Goal: Transaction & Acquisition: Purchase product/service

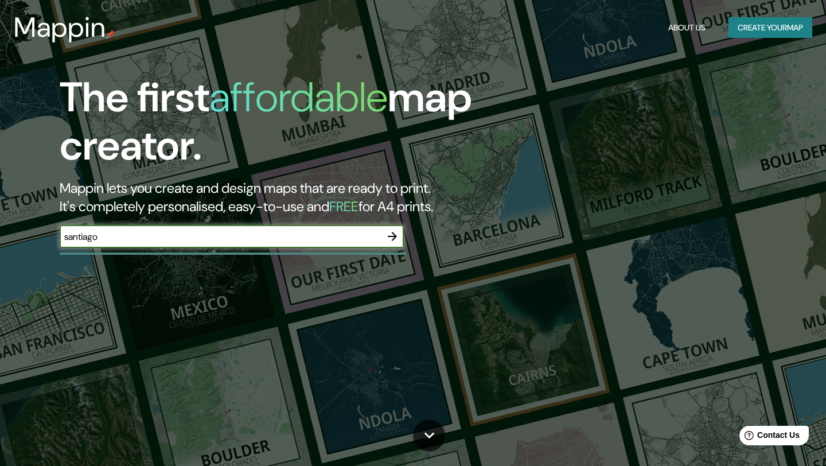
type input "santiago"
click at [397, 236] on icon "button" at bounding box center [392, 236] width 14 height 14
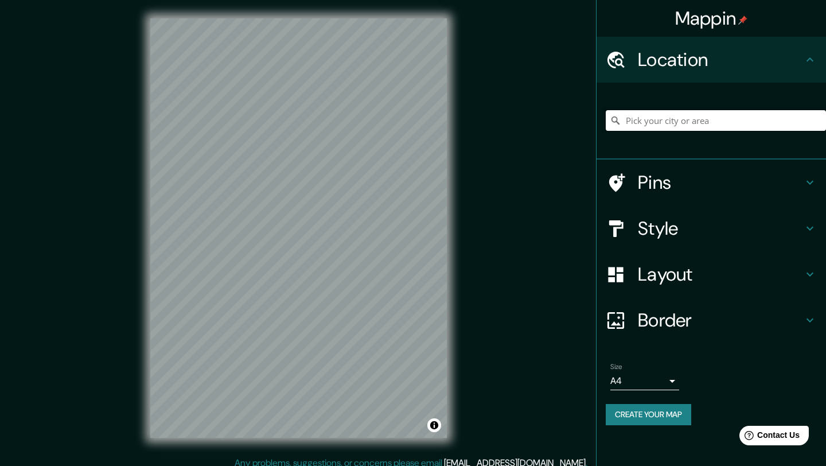
click at [755, 117] on input "Pick your city or area" at bounding box center [716, 120] width 220 height 21
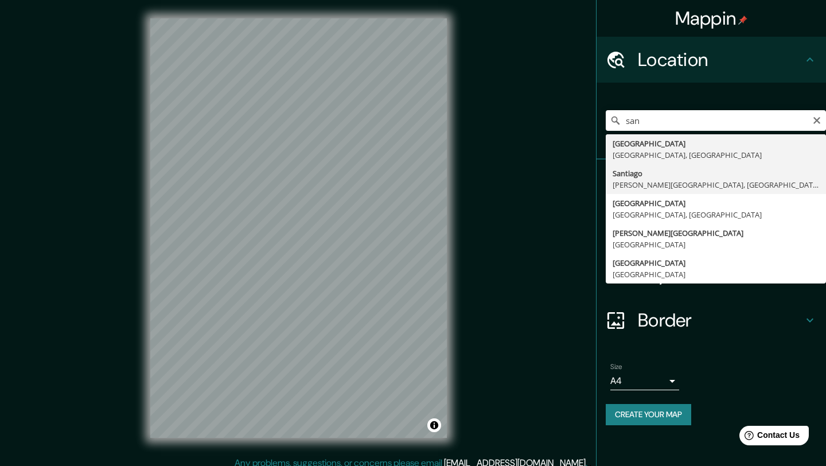
type input "[GEOGRAPHIC_DATA][PERSON_NAME][GEOGRAPHIC_DATA], [GEOGRAPHIC_DATA]"
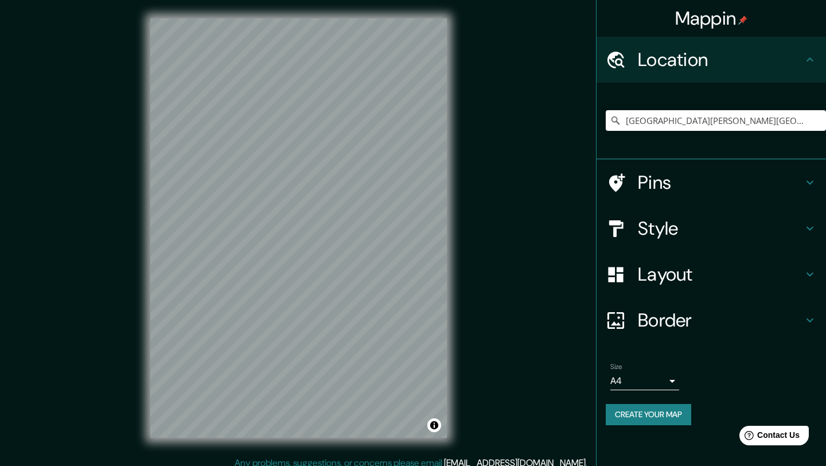
click at [817, 184] on div "Pins" at bounding box center [711, 182] width 229 height 46
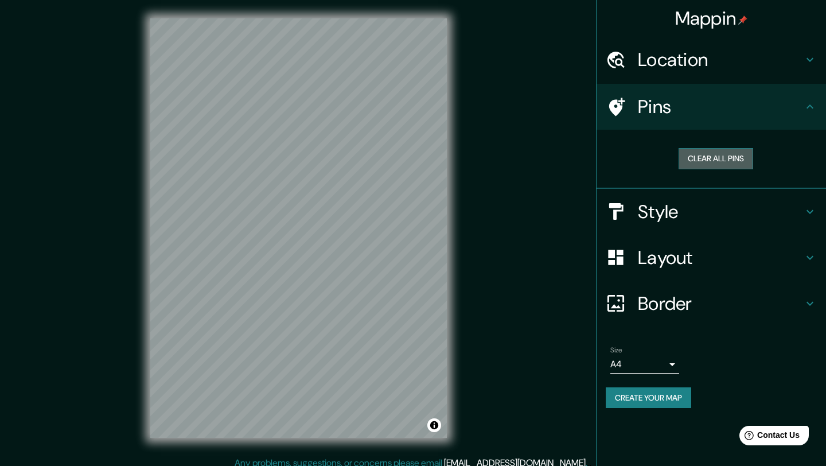
click at [732, 157] on button "Clear all pins" at bounding box center [716, 158] width 75 height 21
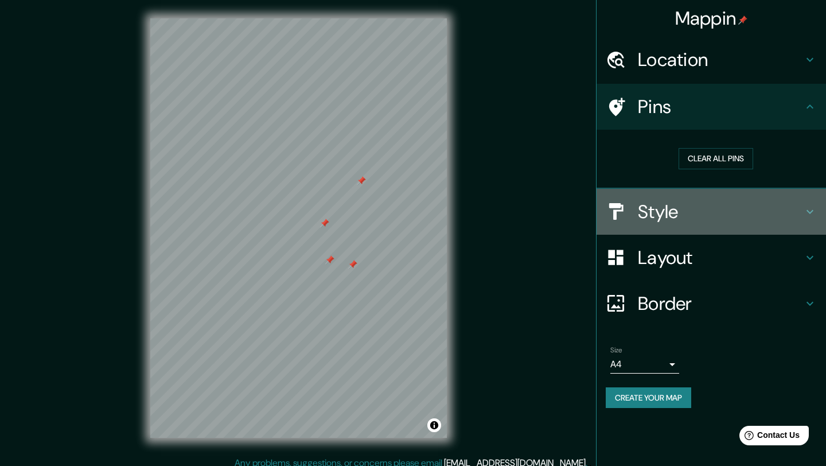
click at [704, 221] on h4 "Style" at bounding box center [720, 211] width 165 height 23
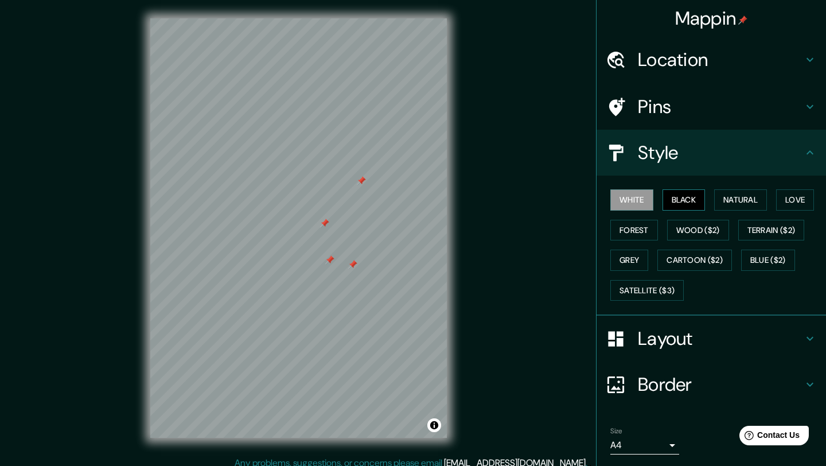
click at [690, 197] on button "Black" at bounding box center [683, 199] width 43 height 21
click at [732, 200] on button "Natural" at bounding box center [740, 199] width 53 height 21
click at [734, 220] on div "White Black Natural Love Forest Wood ($2) Terrain ($2) Grey Cartoon ($2) Blue (…" at bounding box center [716, 245] width 220 height 120
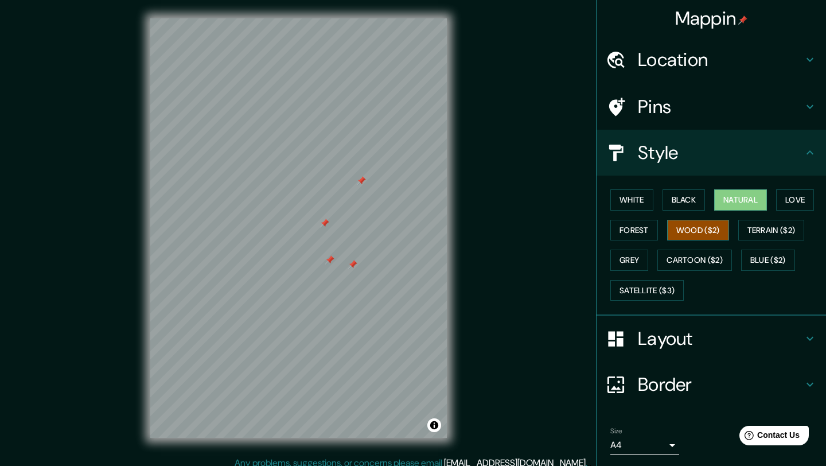
click at [695, 236] on button "Wood ($2)" at bounding box center [698, 230] width 62 height 21
click at [680, 334] on h4 "Layout" at bounding box center [720, 338] width 165 height 23
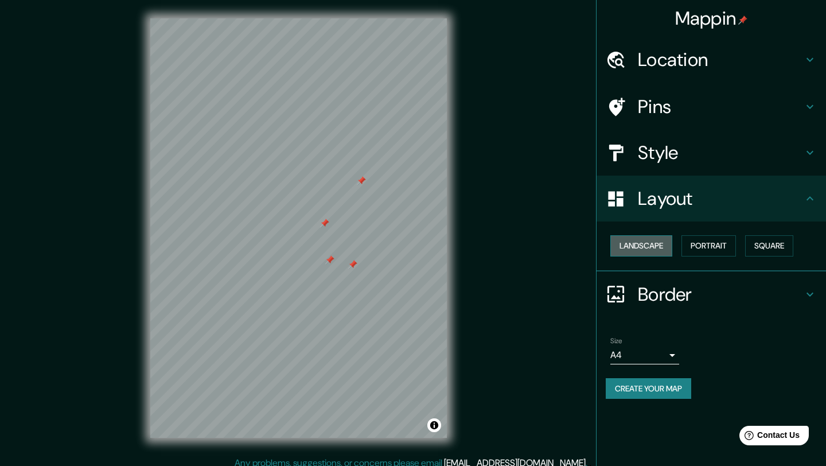
click at [651, 252] on button "Landscape" at bounding box center [641, 245] width 62 height 21
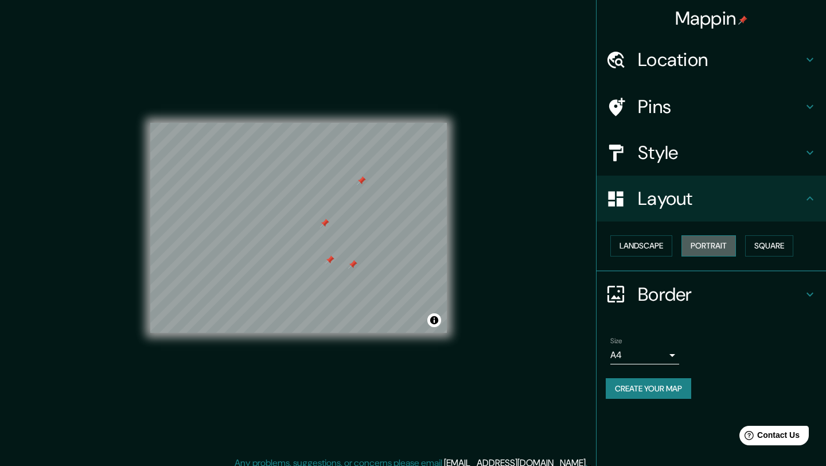
click at [685, 243] on button "Portrait" at bounding box center [708, 245] width 54 height 21
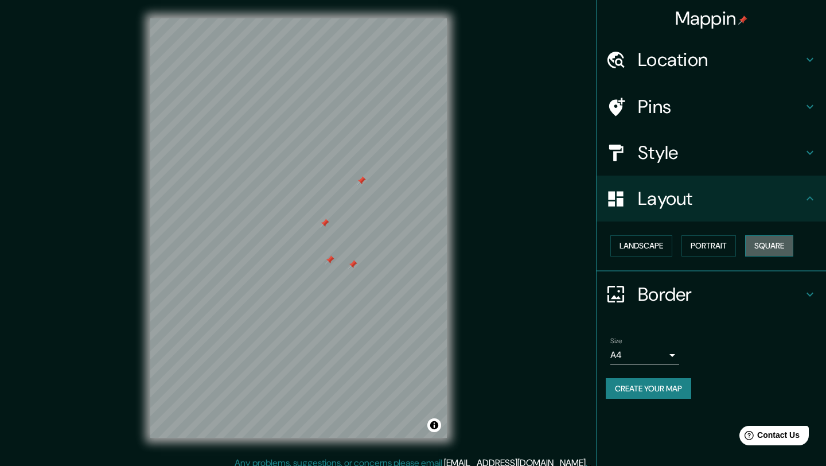
click at [773, 247] on button "Square" at bounding box center [769, 245] width 48 height 21
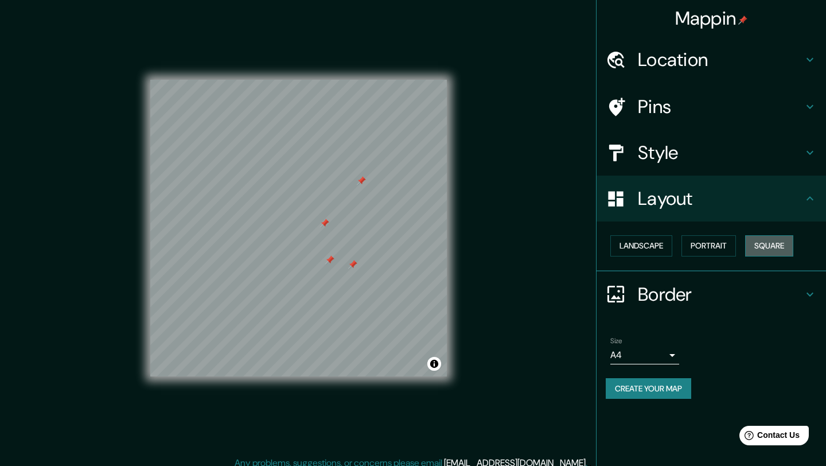
click at [775, 244] on button "Square" at bounding box center [769, 245] width 48 height 21
click at [645, 238] on button "Landscape" at bounding box center [641, 245] width 62 height 21
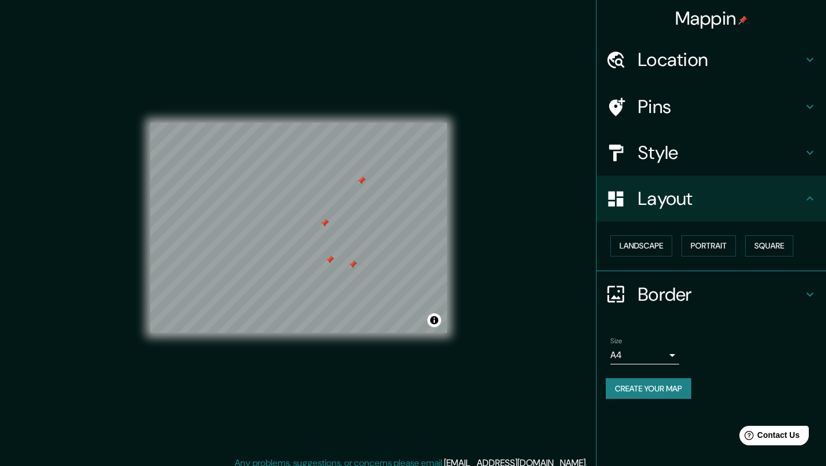
click at [682, 248] on div "Landscape [GEOGRAPHIC_DATA]" at bounding box center [716, 246] width 220 height 30
click at [708, 248] on button "Portrait" at bounding box center [708, 245] width 54 height 21
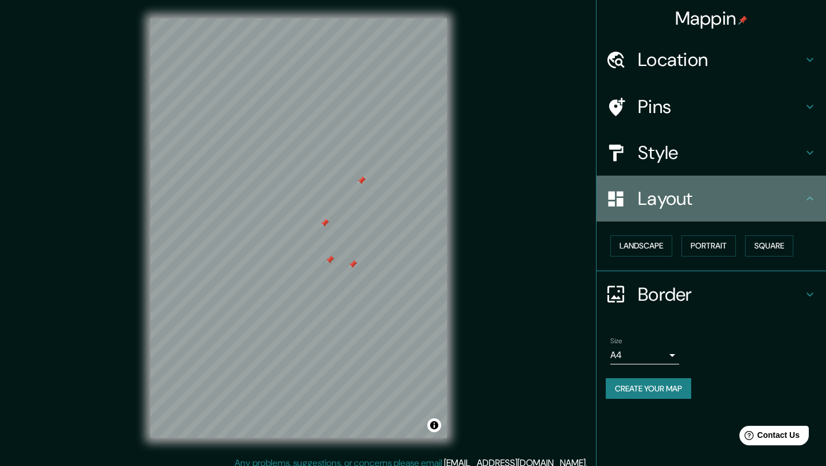
click at [813, 198] on icon at bounding box center [810, 199] width 14 height 14
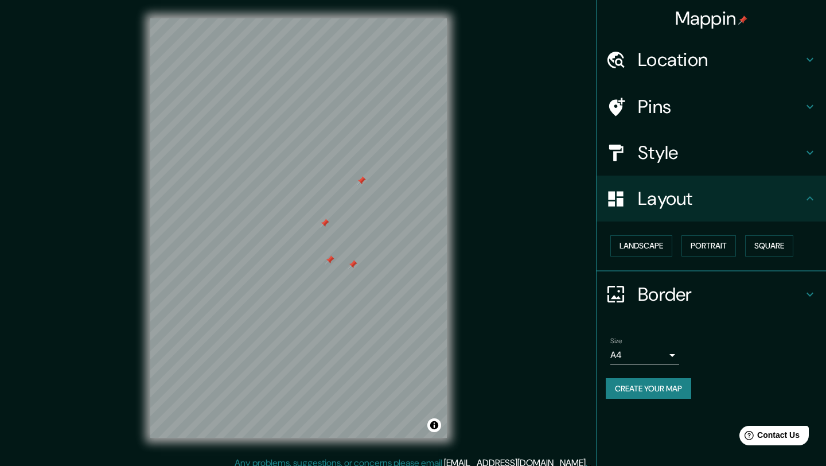
click at [808, 155] on icon at bounding box center [810, 153] width 14 height 14
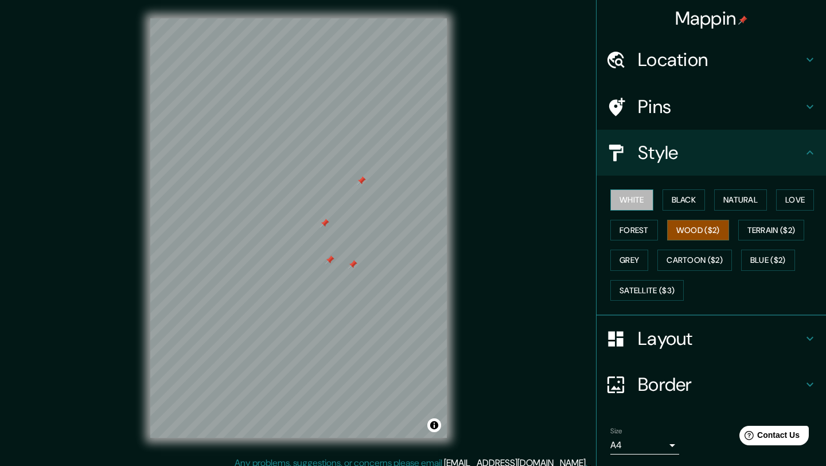
click at [645, 196] on button "White" at bounding box center [631, 199] width 43 height 21
click at [673, 202] on button "Black" at bounding box center [683, 199] width 43 height 21
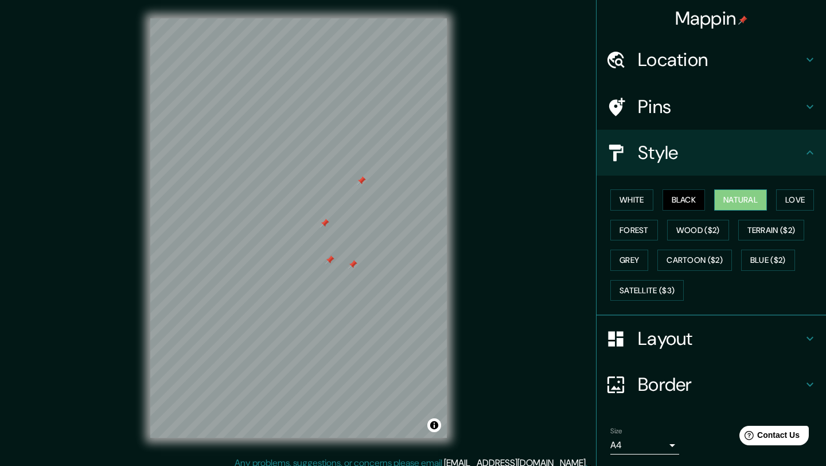
click at [741, 202] on button "Natural" at bounding box center [740, 199] width 53 height 21
click at [804, 203] on button "Love" at bounding box center [795, 199] width 38 height 21
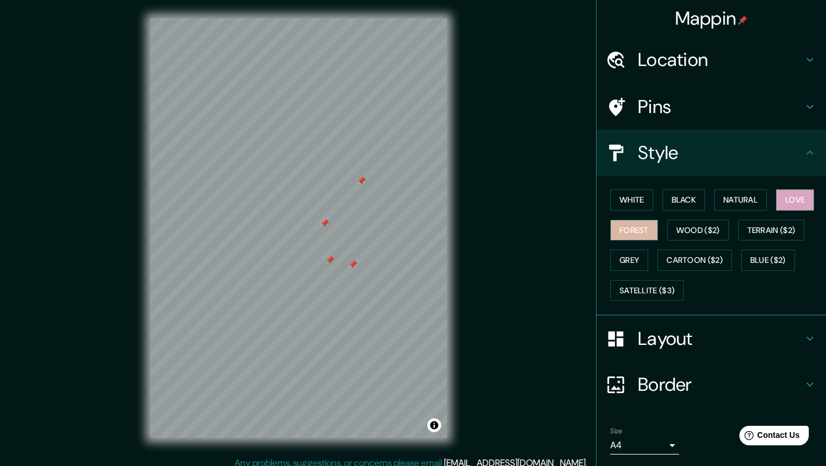
click at [636, 238] on button "Forest" at bounding box center [634, 230] width 48 height 21
click at [696, 237] on button "Wood ($2)" at bounding box center [698, 230] width 62 height 21
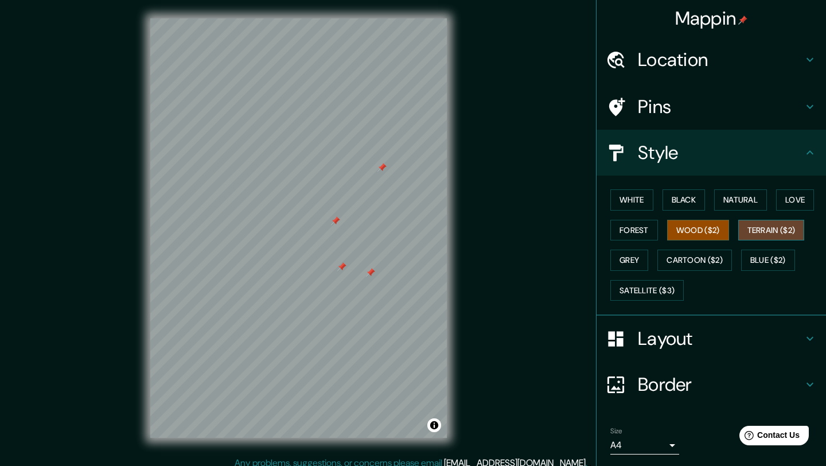
click at [775, 237] on button "Terrain ($2)" at bounding box center [771, 230] width 67 height 21
click at [638, 267] on button "Grey" at bounding box center [629, 260] width 38 height 21
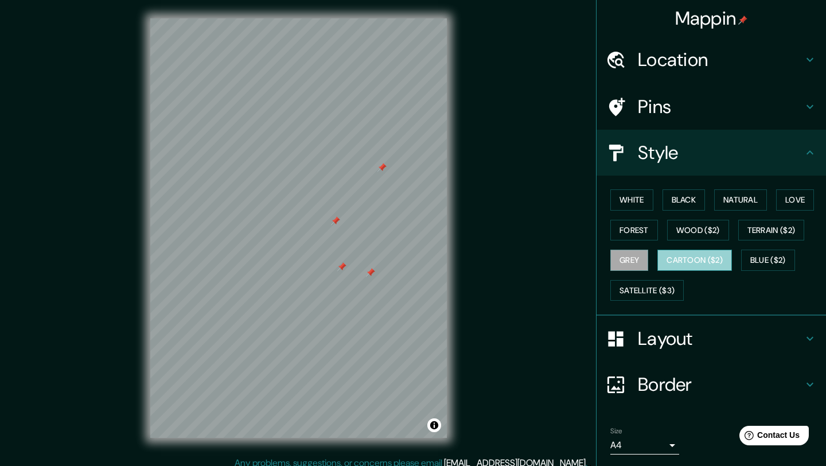
click at [702, 263] on button "Cartoon ($2)" at bounding box center [694, 260] width 75 height 21
click at [774, 272] on div "White Black Natural Love Forest Wood ($2) Terrain ($2) Grey Cartoon ($2) Blue (…" at bounding box center [716, 245] width 220 height 120
